Goal: Transaction & Acquisition: Purchase product/service

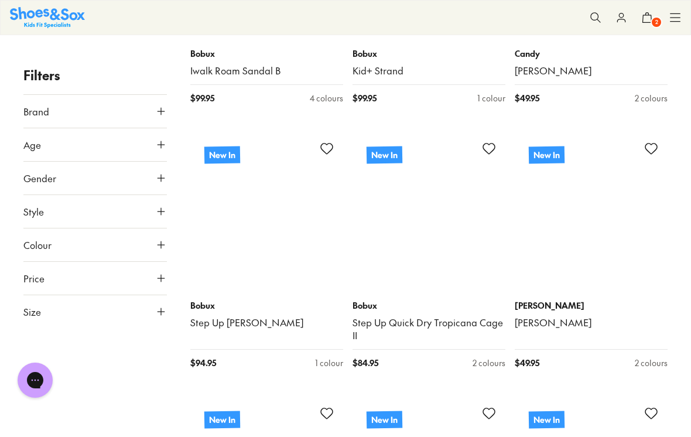
scroll to position [6643, 0]
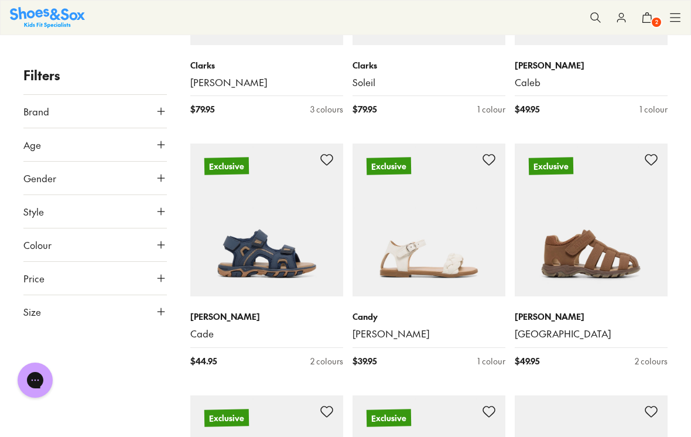
scroll to position [10185, 0]
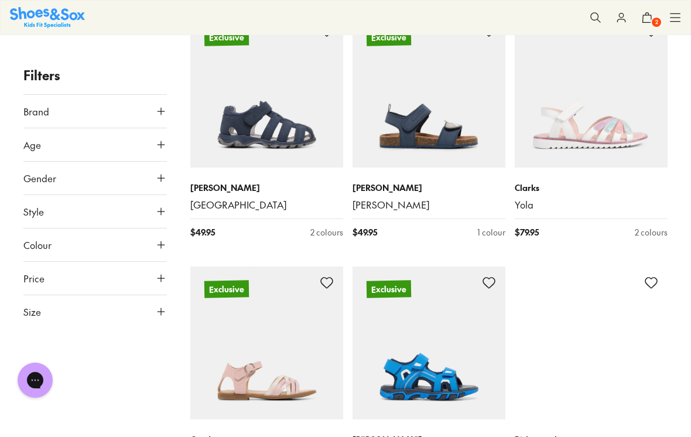
scroll to position [10565, 0]
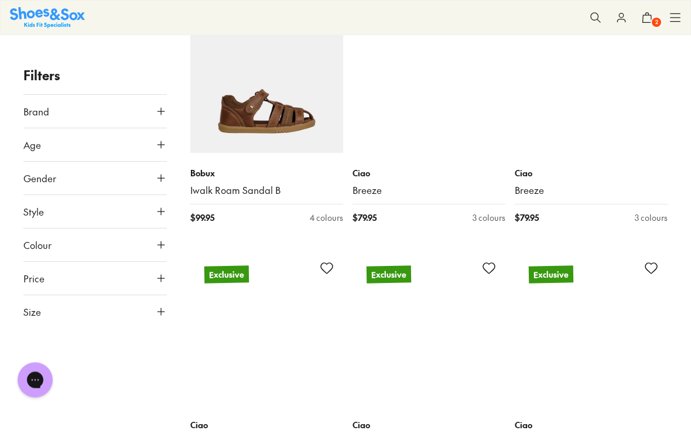
scroll to position [13594, 0]
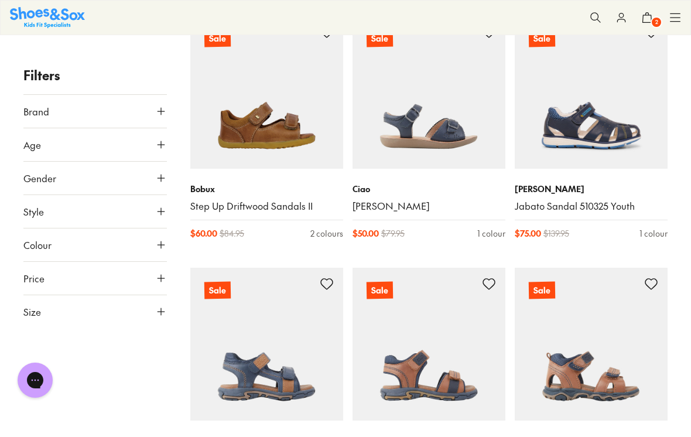
scroll to position [19388, 0]
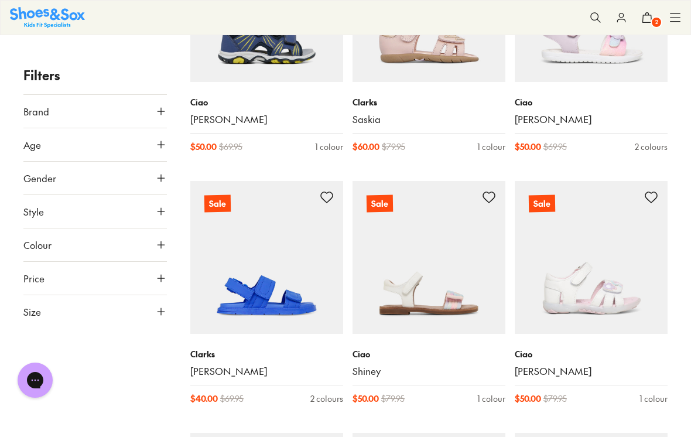
scroll to position [18713, 0]
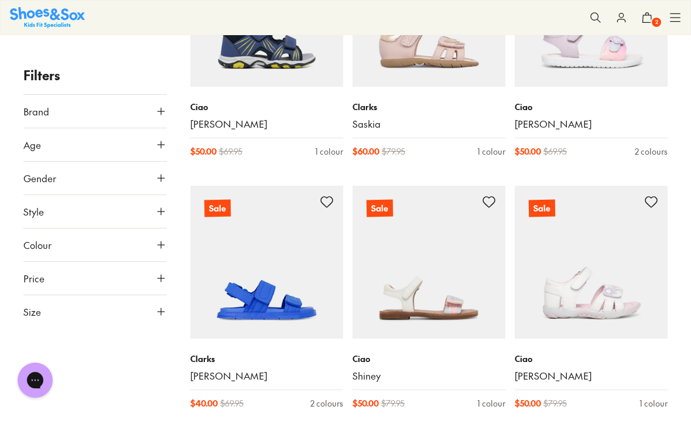
click at [166, 117] on icon at bounding box center [161, 111] width 12 height 12
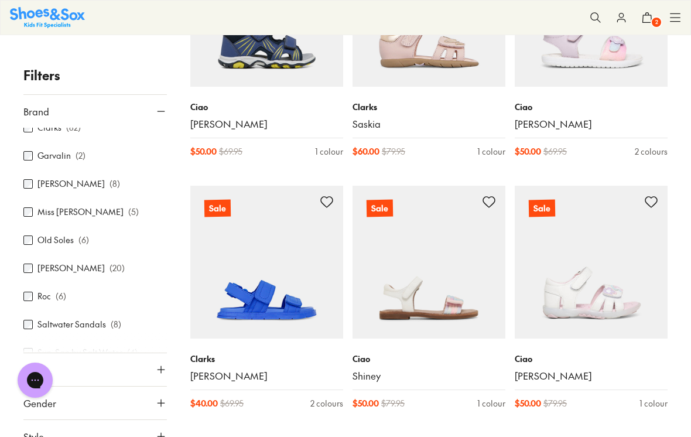
scroll to position [183, 0]
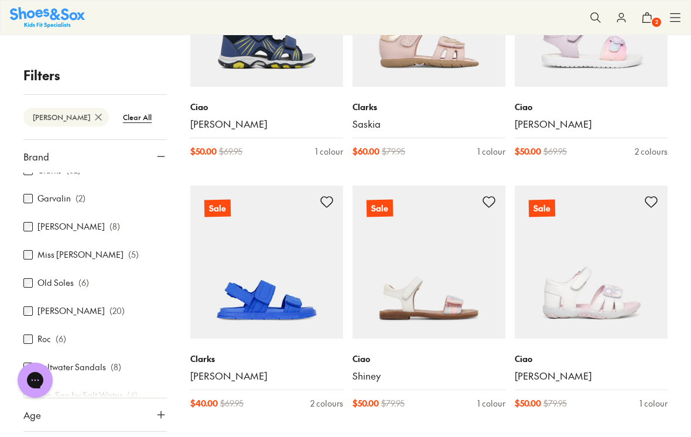
type input "***"
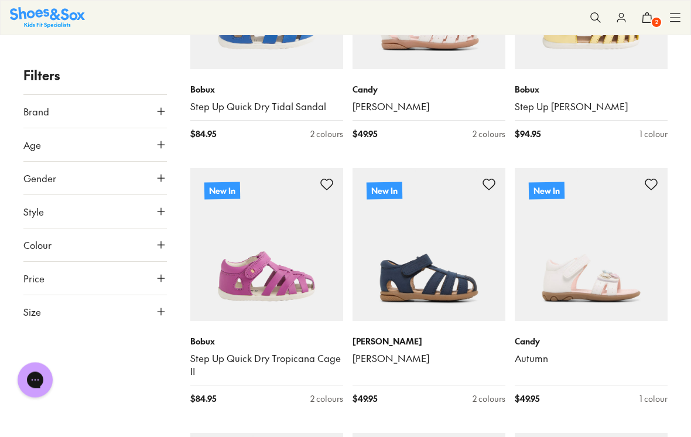
scroll to position [6865, 0]
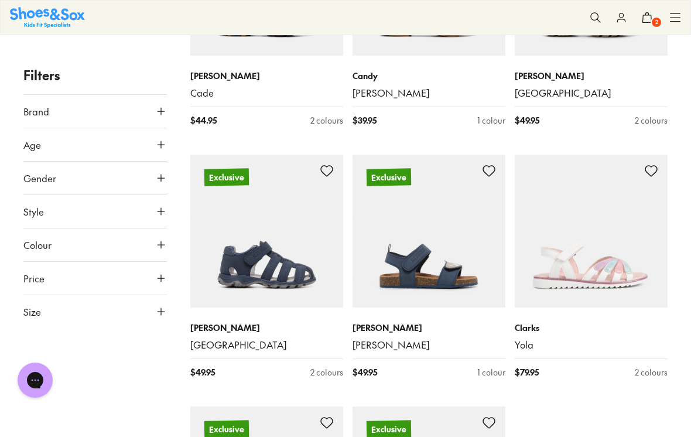
scroll to position [10426, 0]
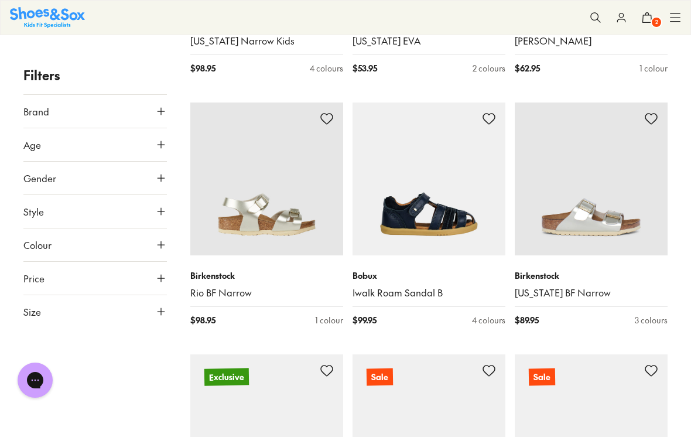
scroll to position [15261, 0]
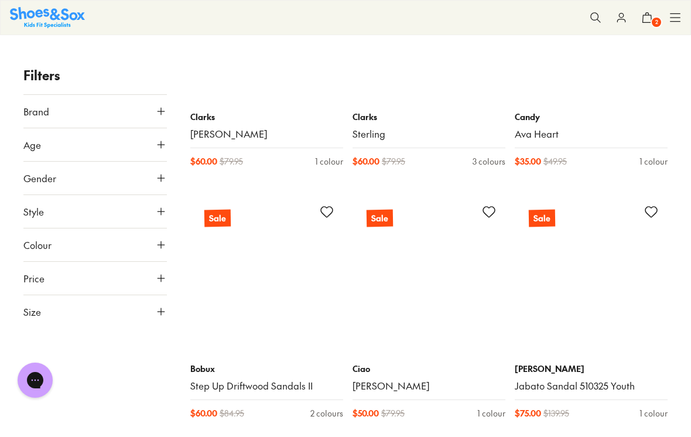
scroll to position [19208, 0]
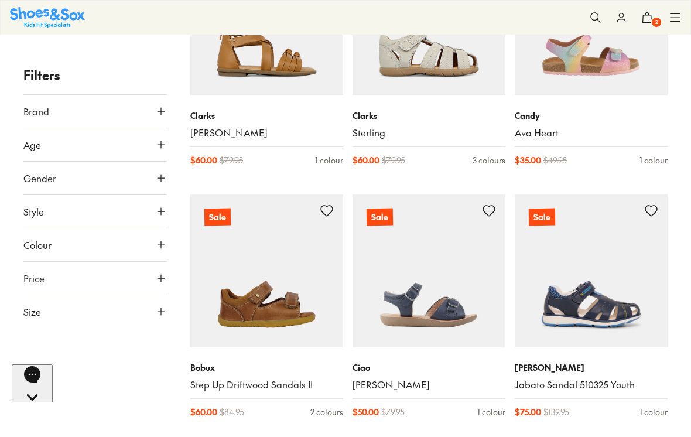
type input "***"
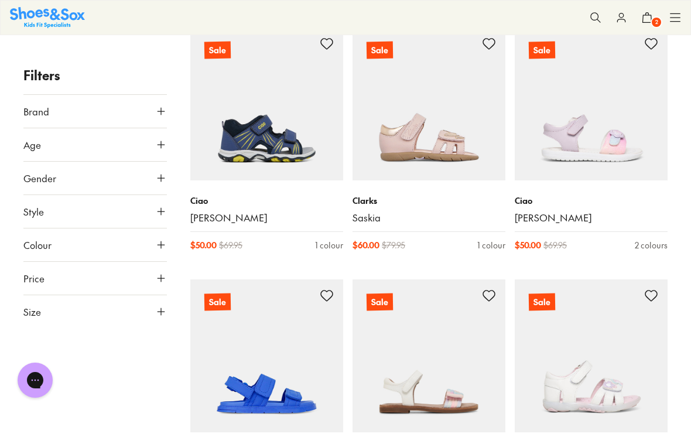
scroll to position [18618, 0]
